Goal: Book appointment/travel/reservation

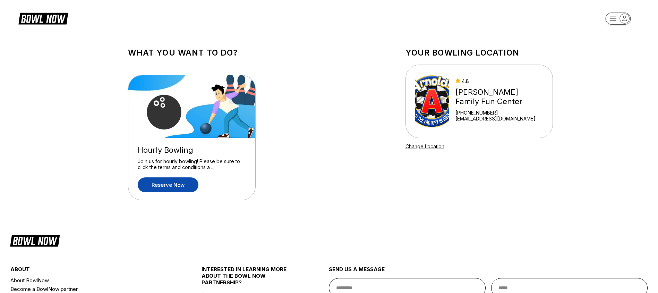
click at [154, 184] on link "Reserve now" at bounding box center [168, 184] width 61 height 15
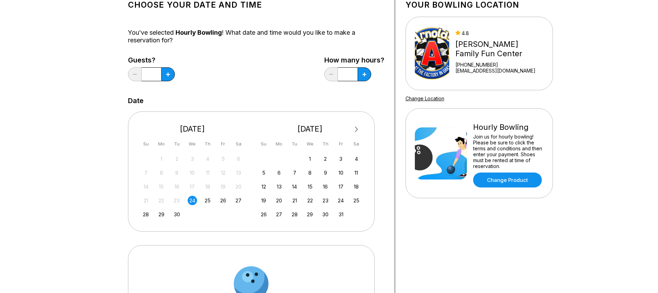
scroll to position [69, 0]
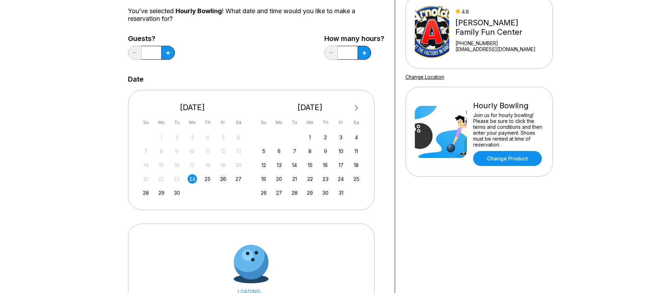
click at [224, 179] on div "26" at bounding box center [222, 178] width 9 height 9
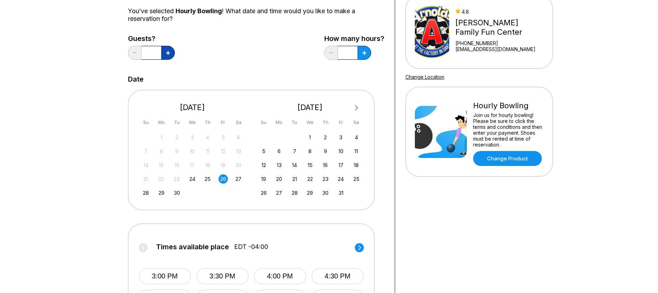
click at [167, 58] on button at bounding box center [168, 53] width 14 height 14
type input "*"
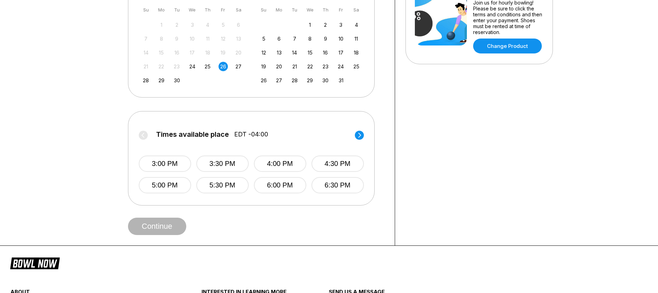
scroll to position [208, 0]
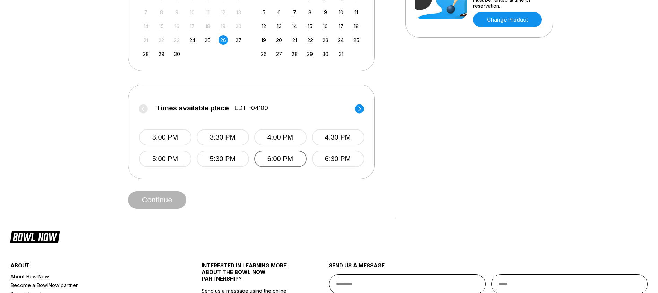
click at [277, 157] on button "6:00 PM" at bounding box center [280, 158] width 52 height 16
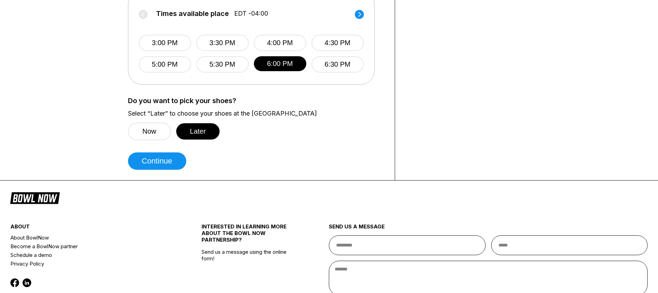
scroll to position [312, 0]
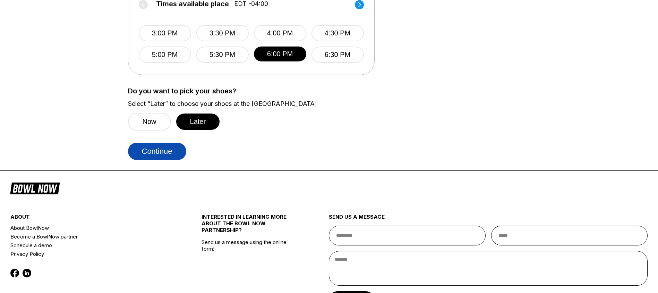
click at [168, 150] on button "Continue" at bounding box center [157, 150] width 58 height 17
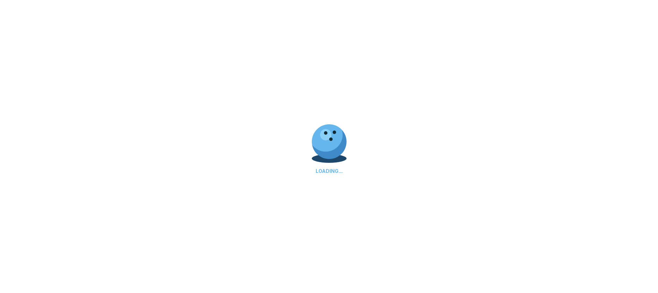
select select "**"
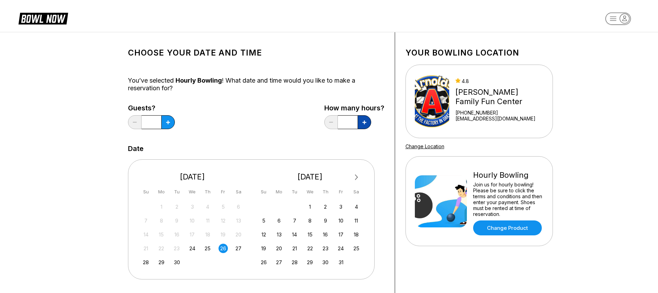
click at [365, 122] on icon at bounding box center [364, 122] width 4 height 4
type input "*"
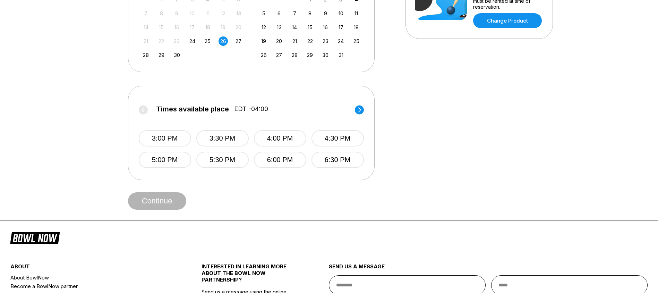
scroll to position [208, 0]
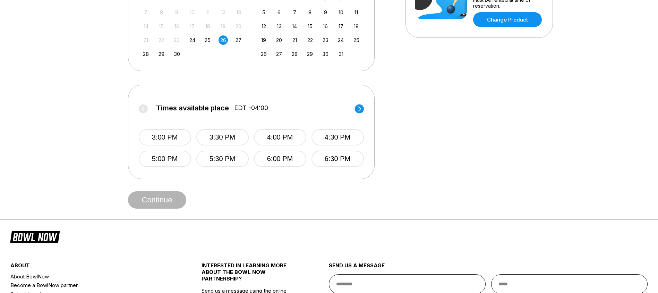
click at [357, 109] on circle at bounding box center [359, 108] width 9 height 9
click at [143, 106] on circle at bounding box center [143, 108] width 9 height 9
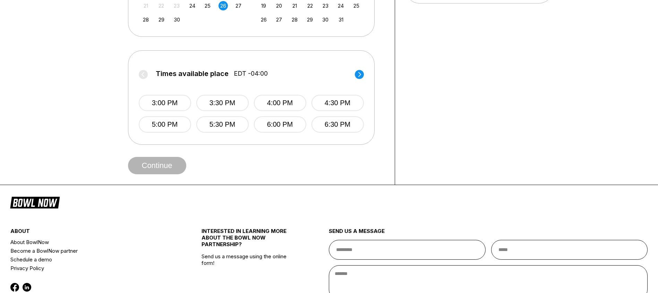
scroll to position [243, 0]
click at [335, 126] on button "6:30 PM" at bounding box center [337, 124] width 52 height 16
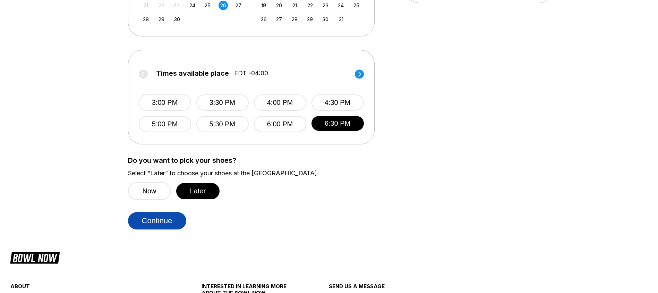
click at [144, 223] on button "Continue" at bounding box center [157, 220] width 58 height 17
select select "**"
